Goal: Task Accomplishment & Management: Manage account settings

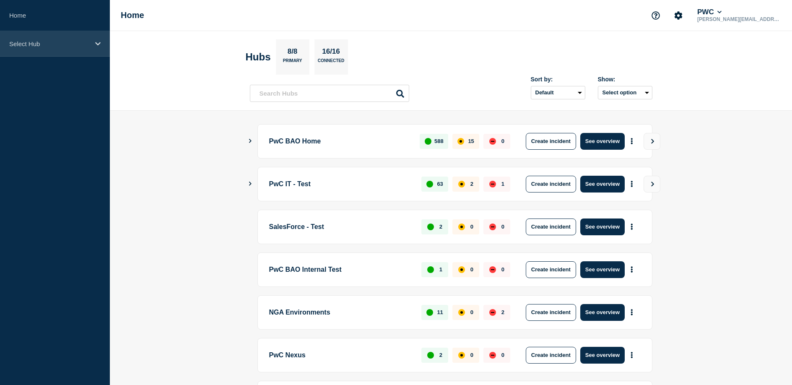
click at [35, 38] on div "Select Hub" at bounding box center [55, 44] width 110 height 26
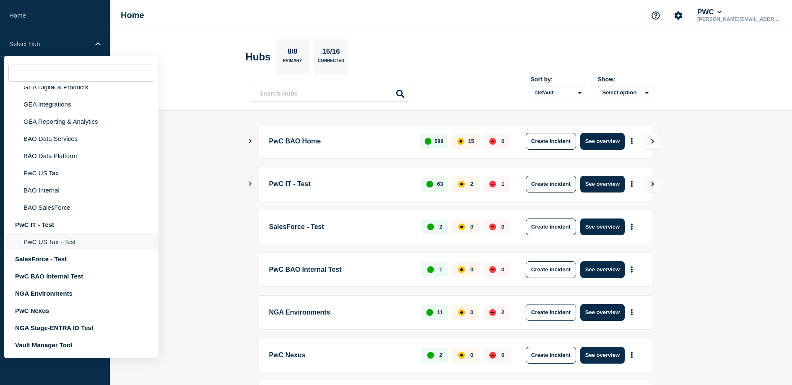
scroll to position [180, 0]
click at [60, 345] on div "Vault Manager Tool" at bounding box center [81, 344] width 154 height 17
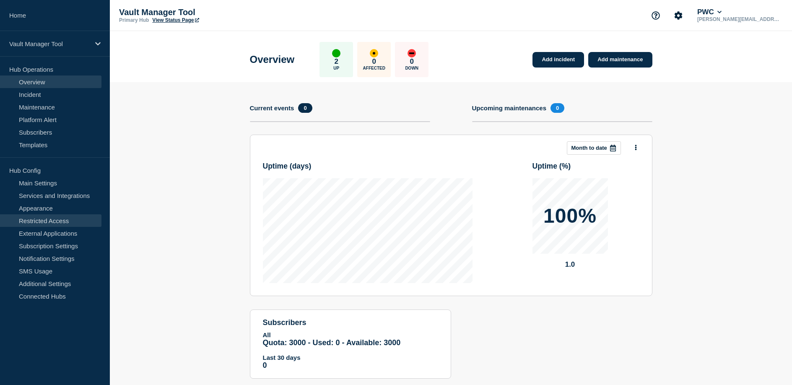
click at [54, 222] on link "Restricted Access" at bounding box center [50, 220] width 101 height 13
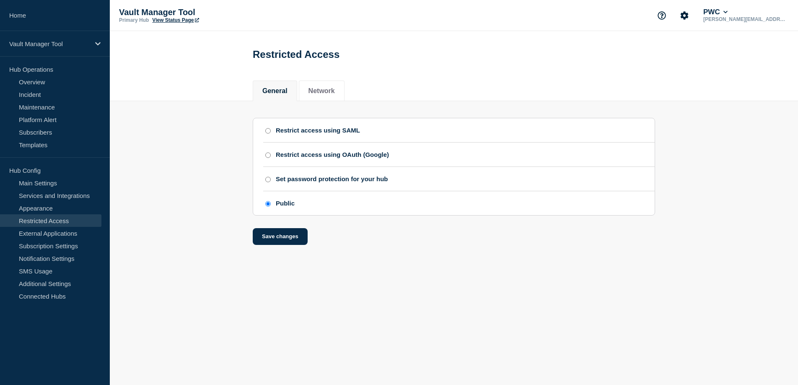
click at [265, 133] on input "Restrict access using SAML" at bounding box center [267, 131] width 5 height 6
radio input "true"
radio input "false"
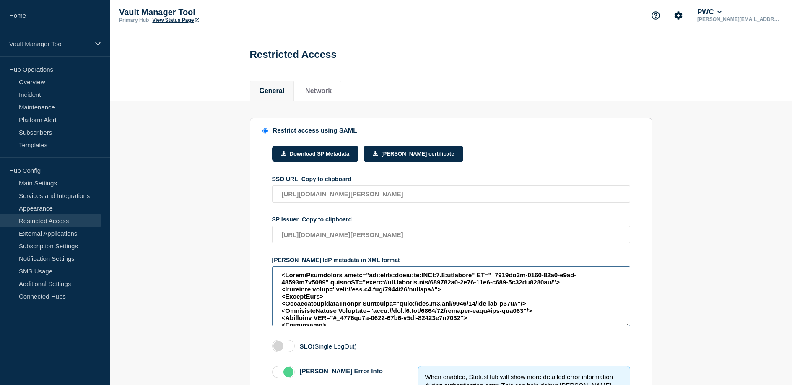
click at [488, 326] on textarea "access restriction method" at bounding box center [451, 296] width 358 height 60
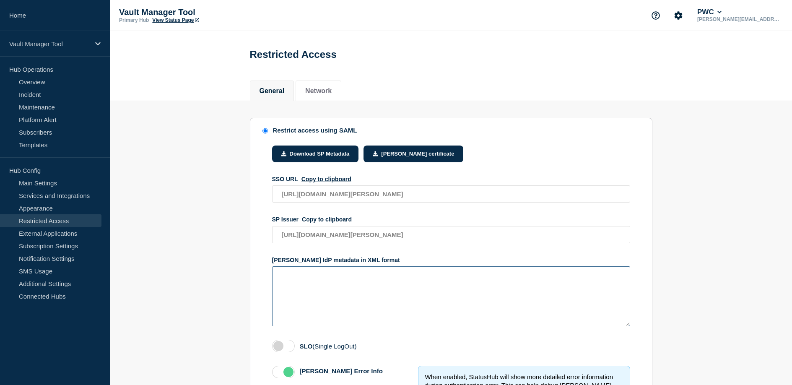
paste textarea "<EntityDescriptor xmlns="urn:oasis:names:tc:[PERSON_NAME]:2.0:metadata" ID="_64…"
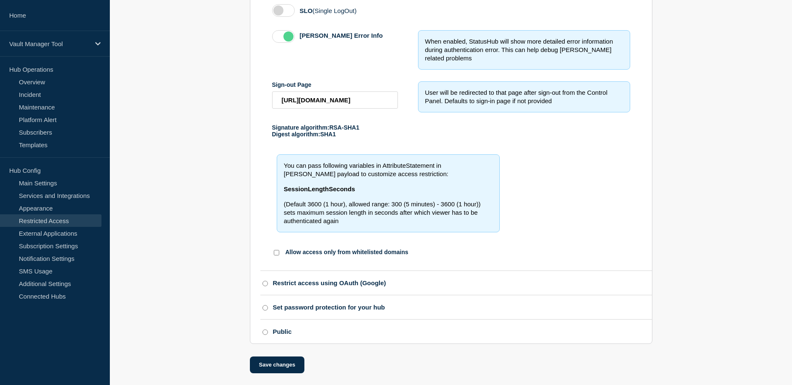
scroll to position [365, 0]
type textarea "<EntityDescriptor xmlns="urn:oasis:names:tc:[PERSON_NAME]:2.0:metadata" ID="_64…"
click at [254, 367] on button "Save changes" at bounding box center [277, 363] width 55 height 17
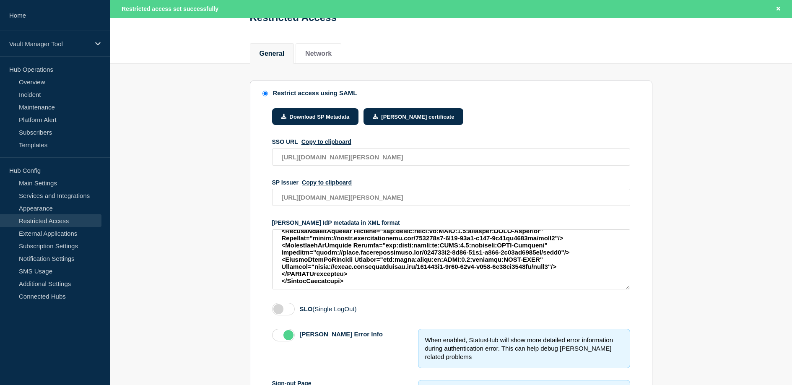
scroll to position [0, 0]
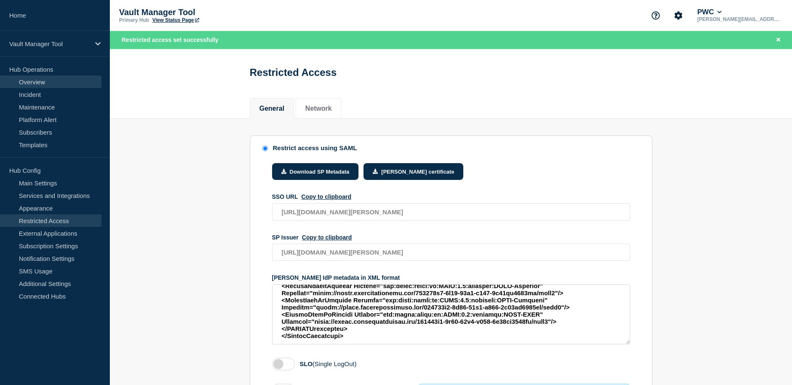
click at [28, 83] on link "Overview" at bounding box center [50, 81] width 101 height 13
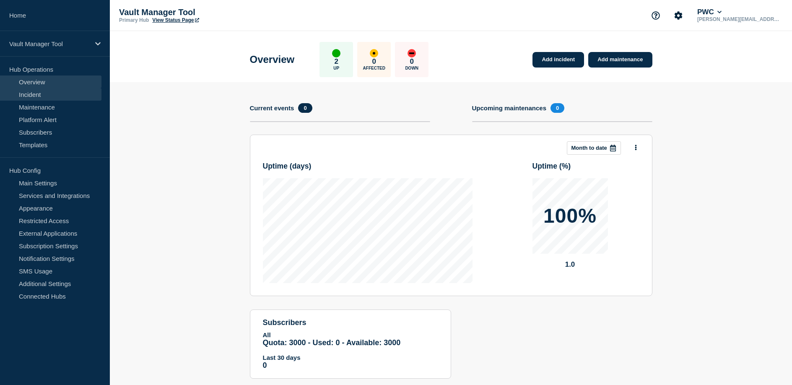
click at [28, 93] on link "Incident" at bounding box center [50, 94] width 101 height 13
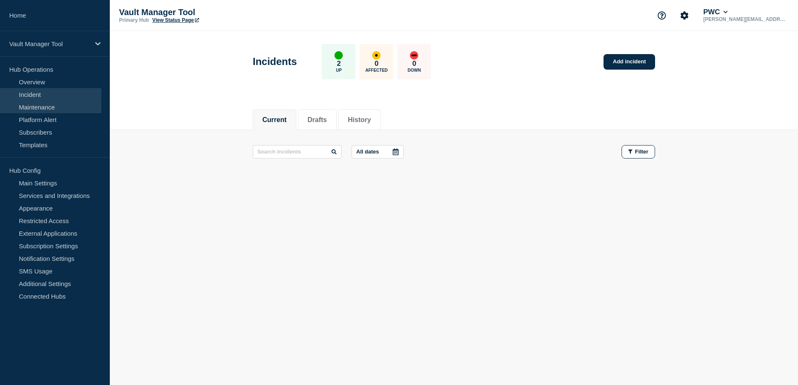
click at [33, 106] on link "Maintenance" at bounding box center [50, 107] width 101 height 13
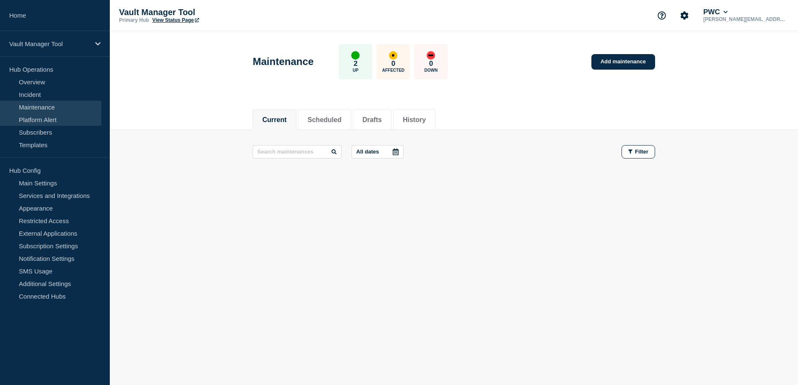
click at [36, 121] on link "Platform Alert" at bounding box center [50, 119] width 101 height 13
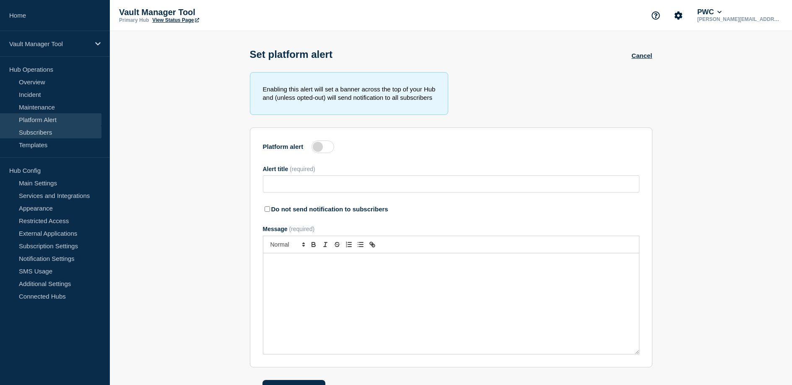
click at [39, 130] on link "Subscribers" at bounding box center [50, 132] width 101 height 13
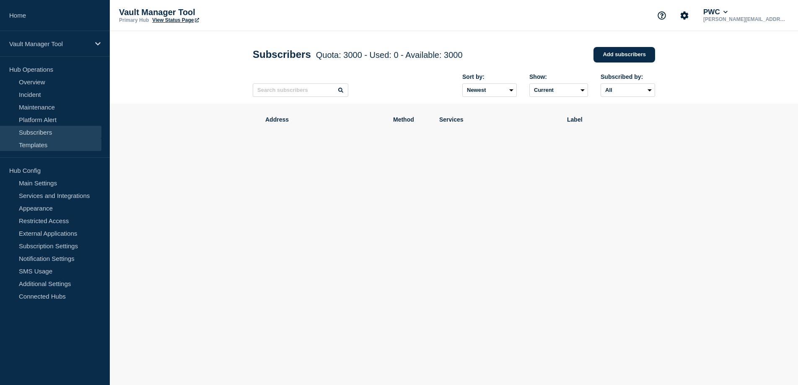
click at [36, 147] on link "Templates" at bounding box center [50, 144] width 101 height 13
